Goal: Transaction & Acquisition: Purchase product/service

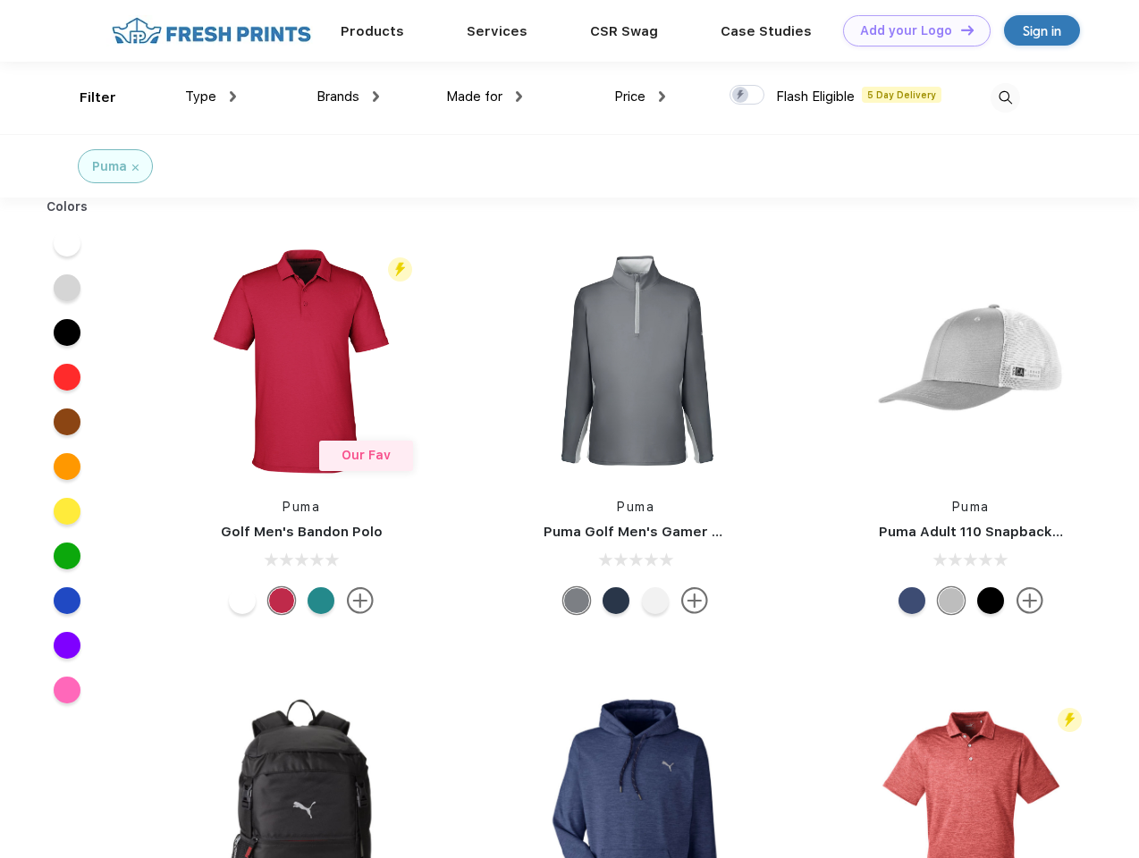
click at [910, 30] on link "Add your Logo Design Tool" at bounding box center [916, 30] width 147 height 31
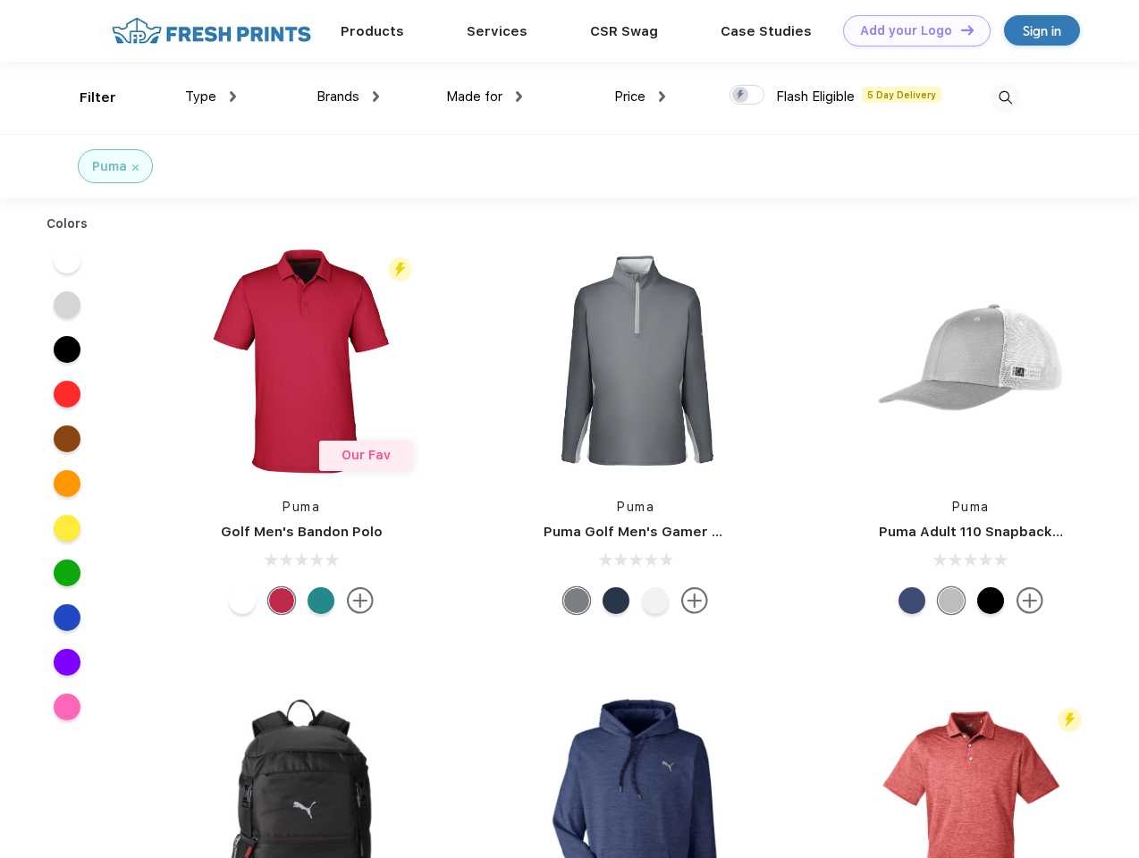
click at [0, 0] on div "Design Tool" at bounding box center [0, 0] width 0 height 0
click at [959, 29] on link "Add your Logo Design Tool" at bounding box center [916, 30] width 147 height 31
click at [86, 97] on div "Filter" at bounding box center [98, 98] width 37 height 21
click at [211, 97] on span "Type" at bounding box center [200, 96] width 31 height 16
click at [348, 97] on span "Brands" at bounding box center [337, 96] width 43 height 16
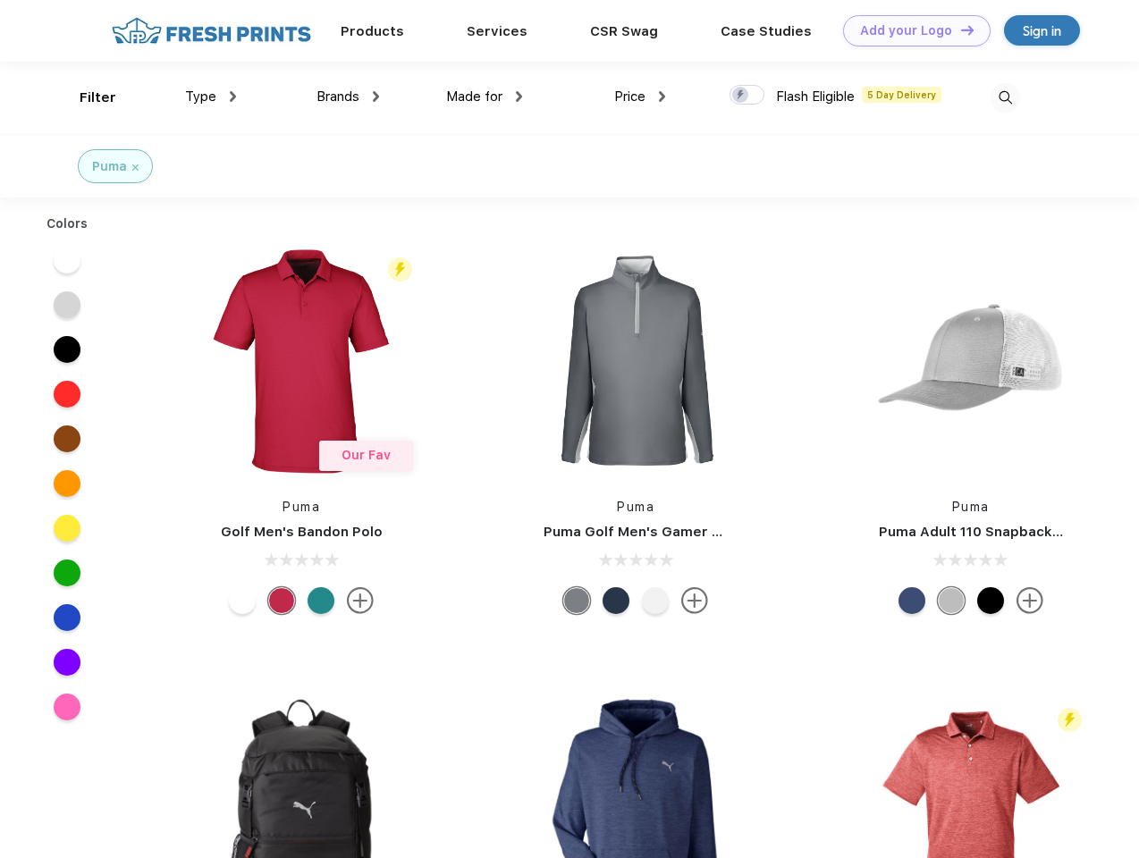
click at [484, 97] on span "Made for" at bounding box center [474, 96] width 56 height 16
click at [640, 97] on span "Price" at bounding box center [629, 96] width 31 height 16
click at [747, 96] on div at bounding box center [746, 95] width 35 height 20
click at [741, 96] on input "checkbox" at bounding box center [735, 90] width 12 height 12
click at [1005, 97] on img at bounding box center [1004, 97] width 29 height 29
